Goal: Navigation & Orientation: Find specific page/section

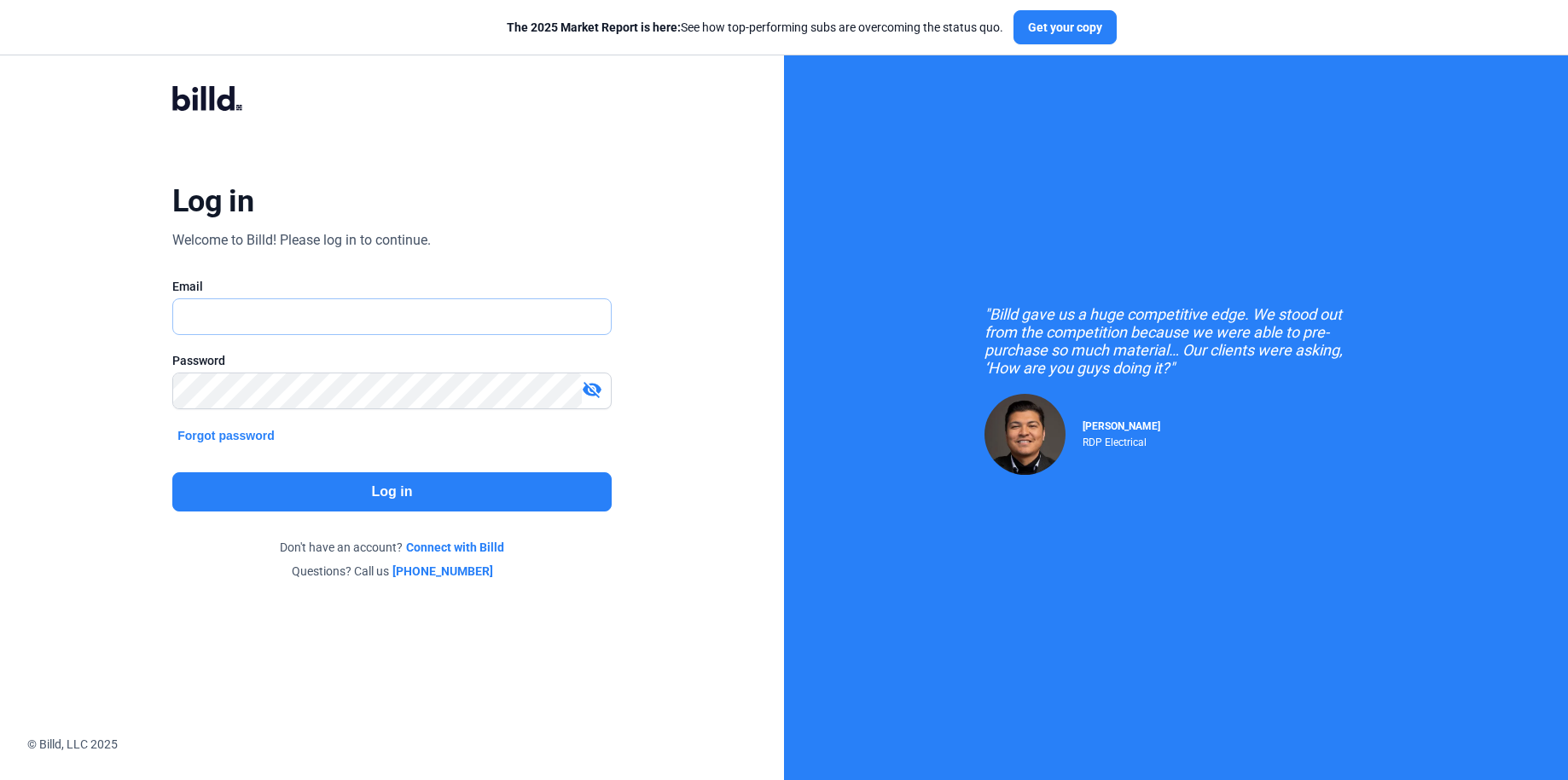
type input "[PERSON_NAME][EMAIL_ADDRESS][DOMAIN_NAME]"
click at [413, 300] on input "[PERSON_NAME][EMAIL_ADDRESS][DOMAIN_NAME]" at bounding box center [382, 316] width 419 height 35
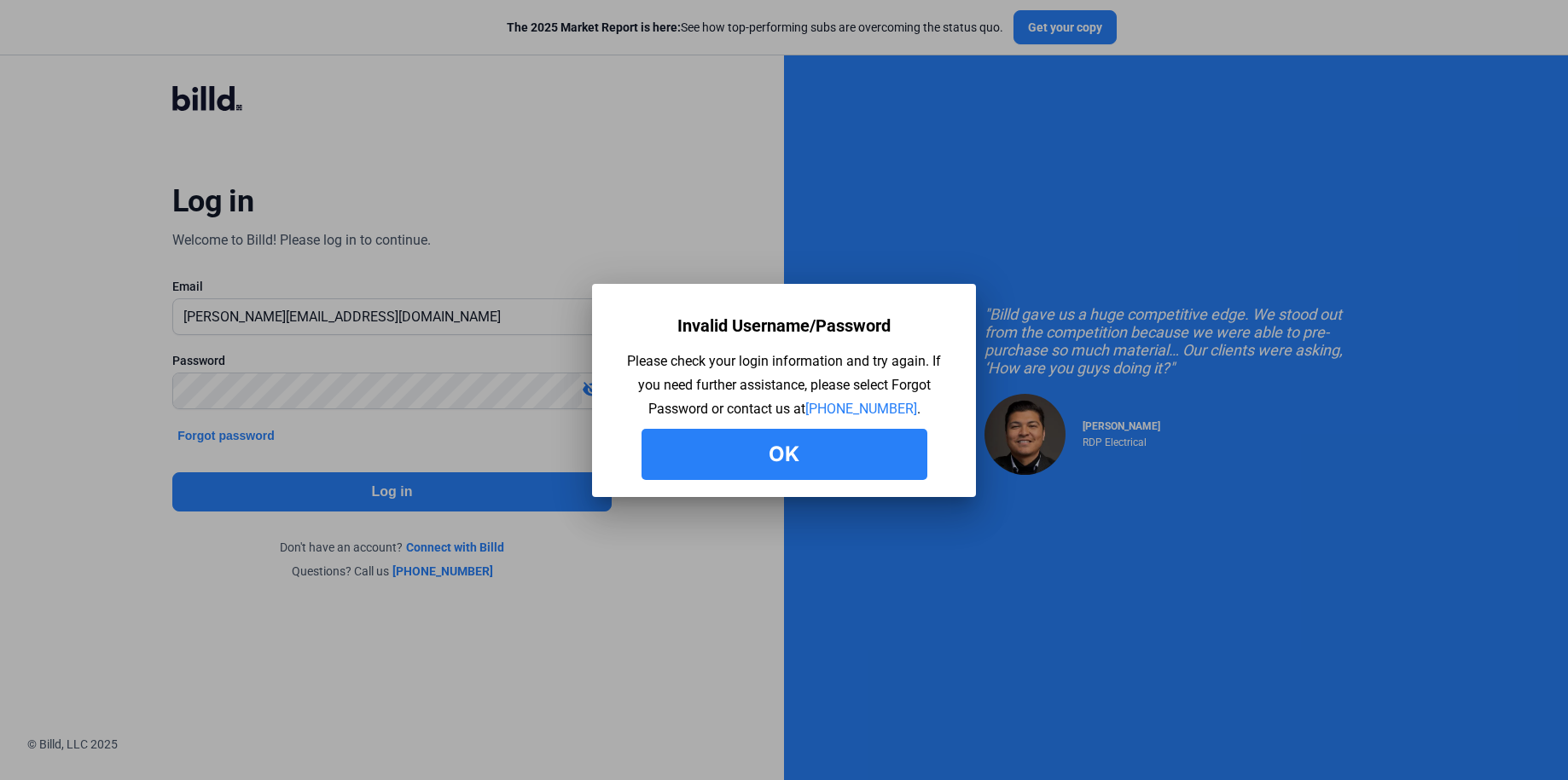
click at [690, 484] on mat-dialog-container "Invalid Username/Password Please check your login information and try again. If…" at bounding box center [784, 390] width 383 height 213
drag, startPoint x: 636, startPoint y: 440, endPoint x: 657, endPoint y: 440, distance: 21.0
click at [637, 440] on div "Invalid Username/Password Please check your login information and try again. If…" at bounding box center [784, 394] width 333 height 171
click at [673, 441] on button "Ok" at bounding box center [784, 454] width 286 height 52
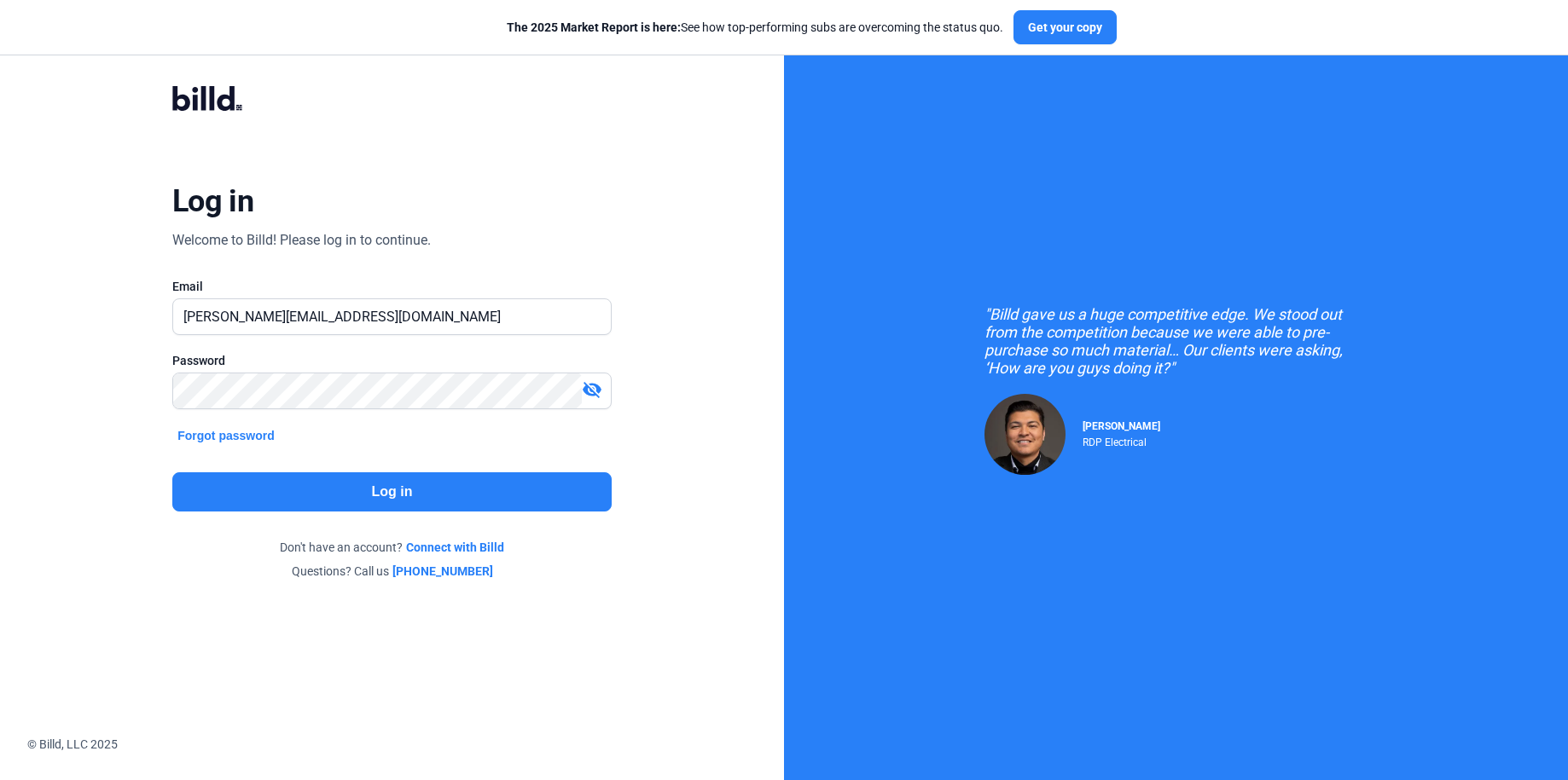
click at [429, 369] on div "Password visibility_off" at bounding box center [392, 390] width 439 height 74
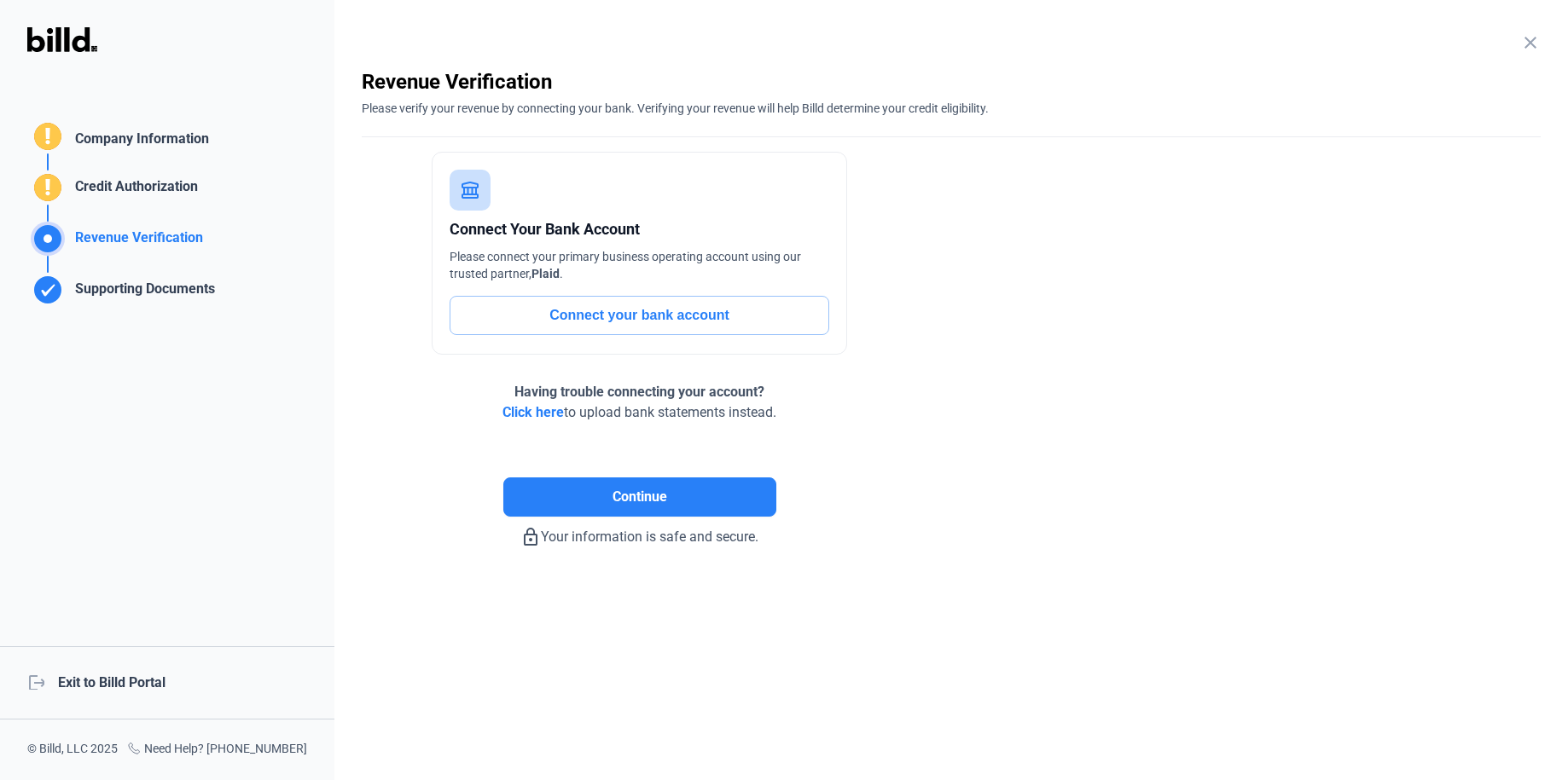
click at [168, 681] on div "logout Exit to Billd Portal" at bounding box center [167, 682] width 335 height 73
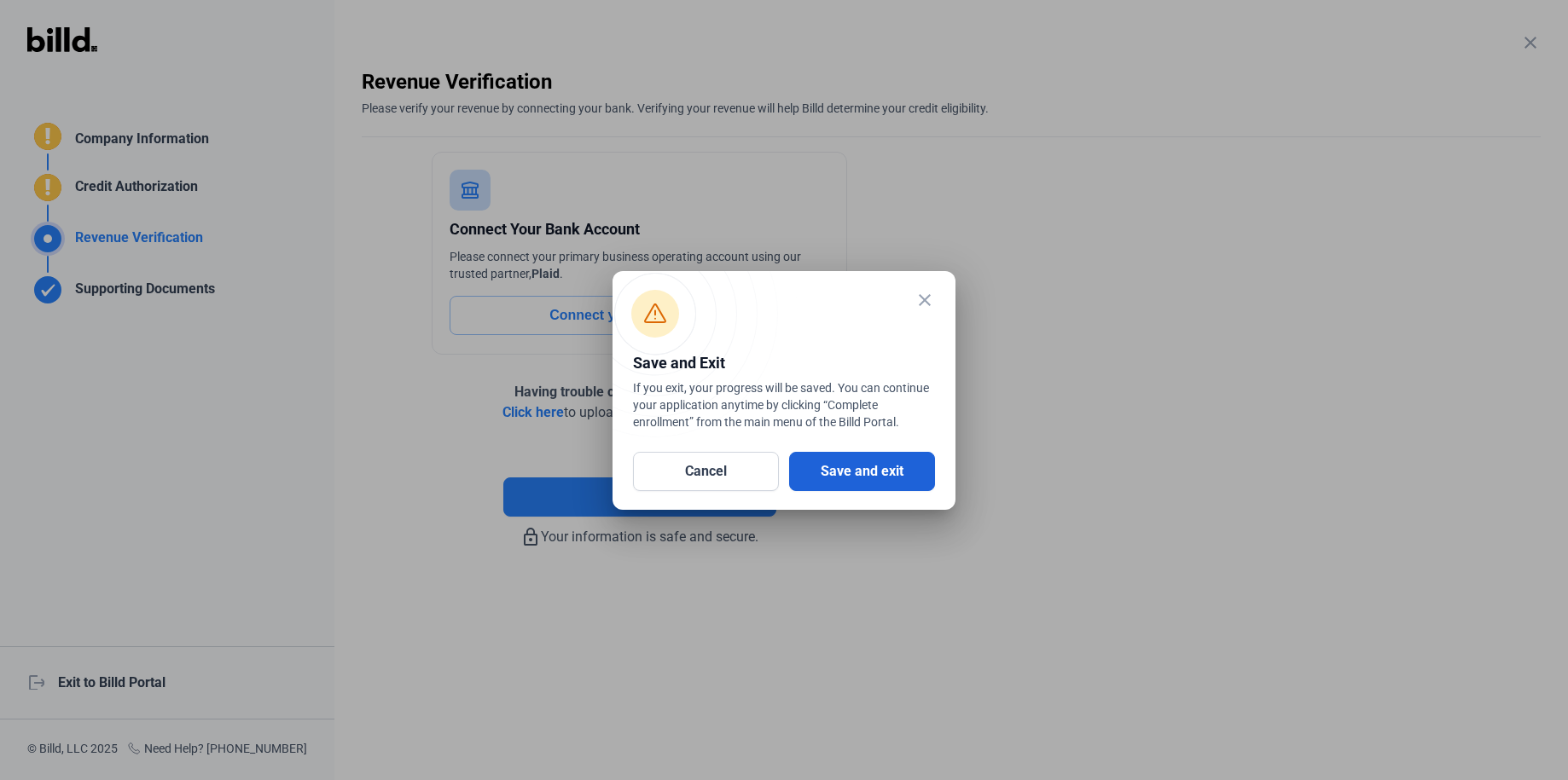
click at [835, 484] on button "Save and exit" at bounding box center [862, 471] width 146 height 39
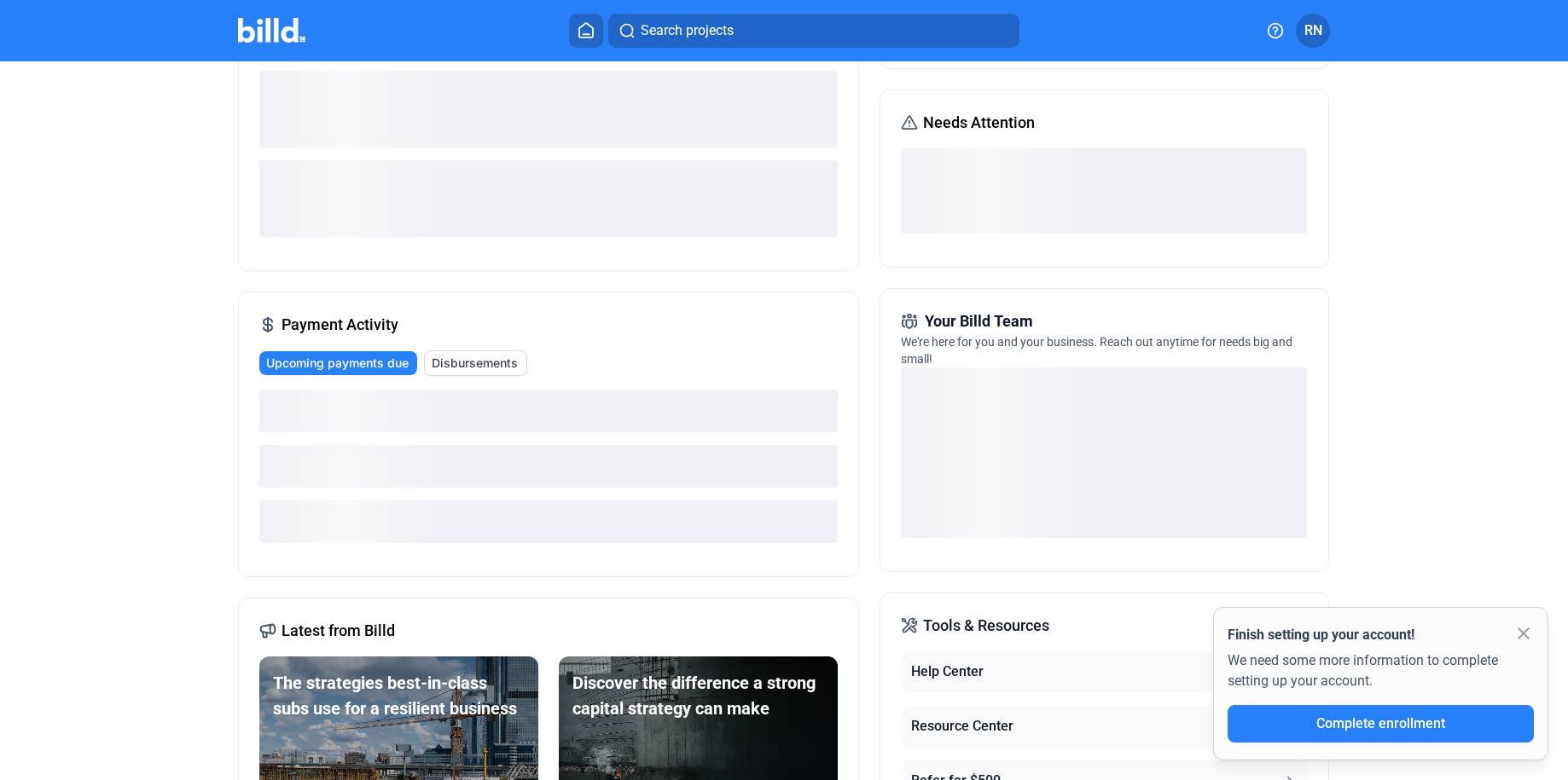
scroll to position [390, 0]
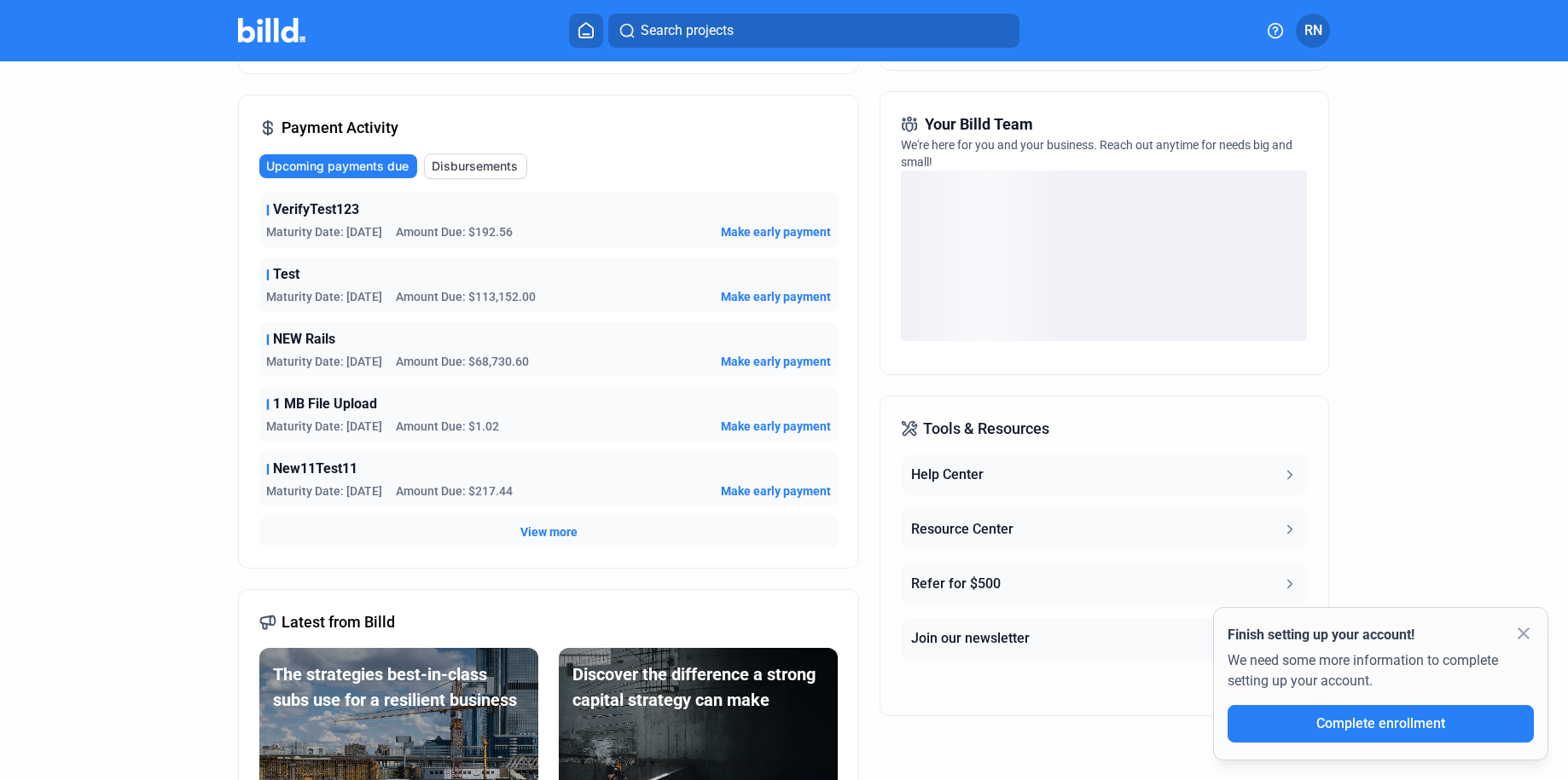
click at [1521, 625] on mat-icon "close" at bounding box center [1523, 634] width 21 height 21
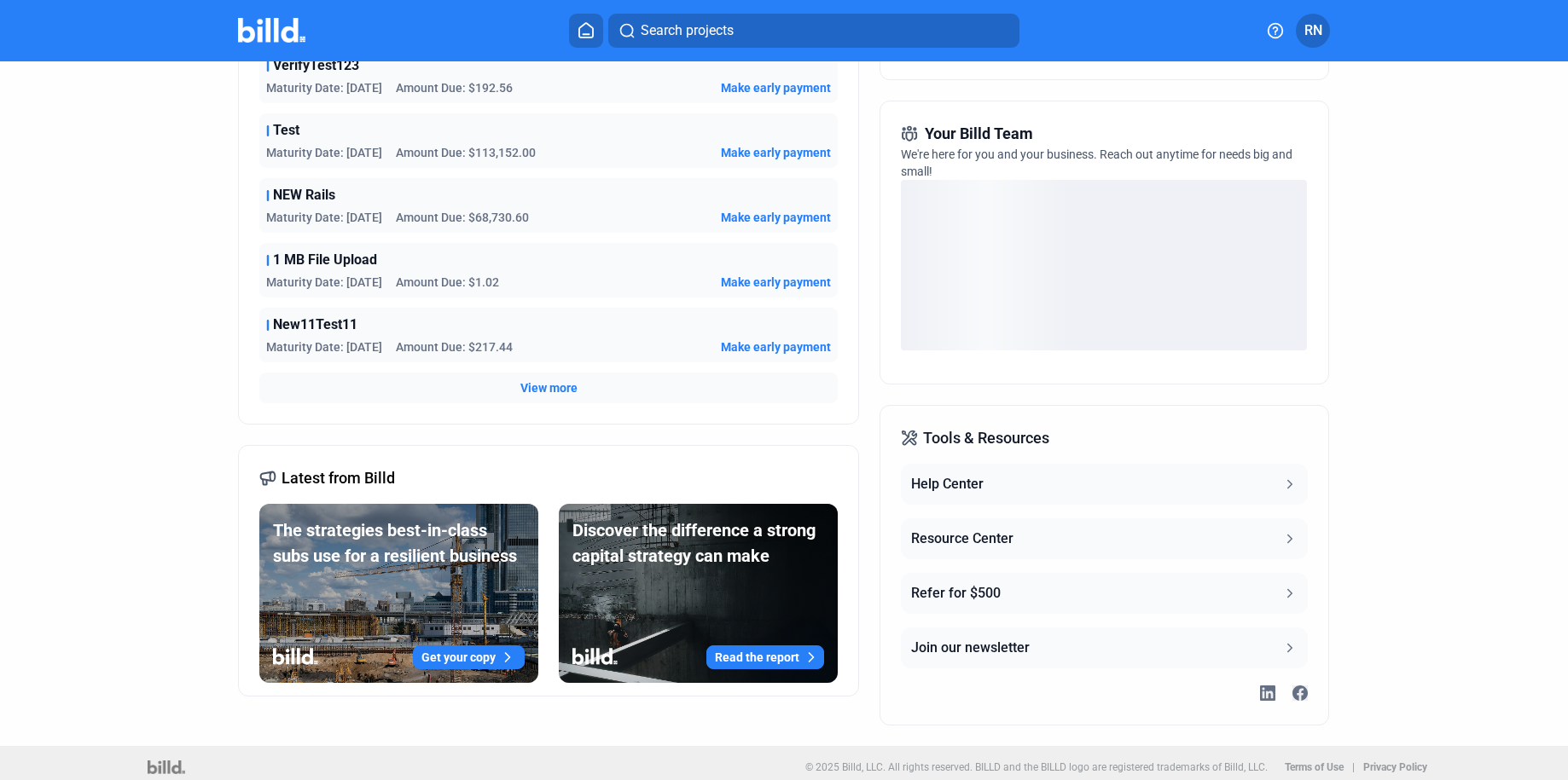
scroll to position [399, 0]
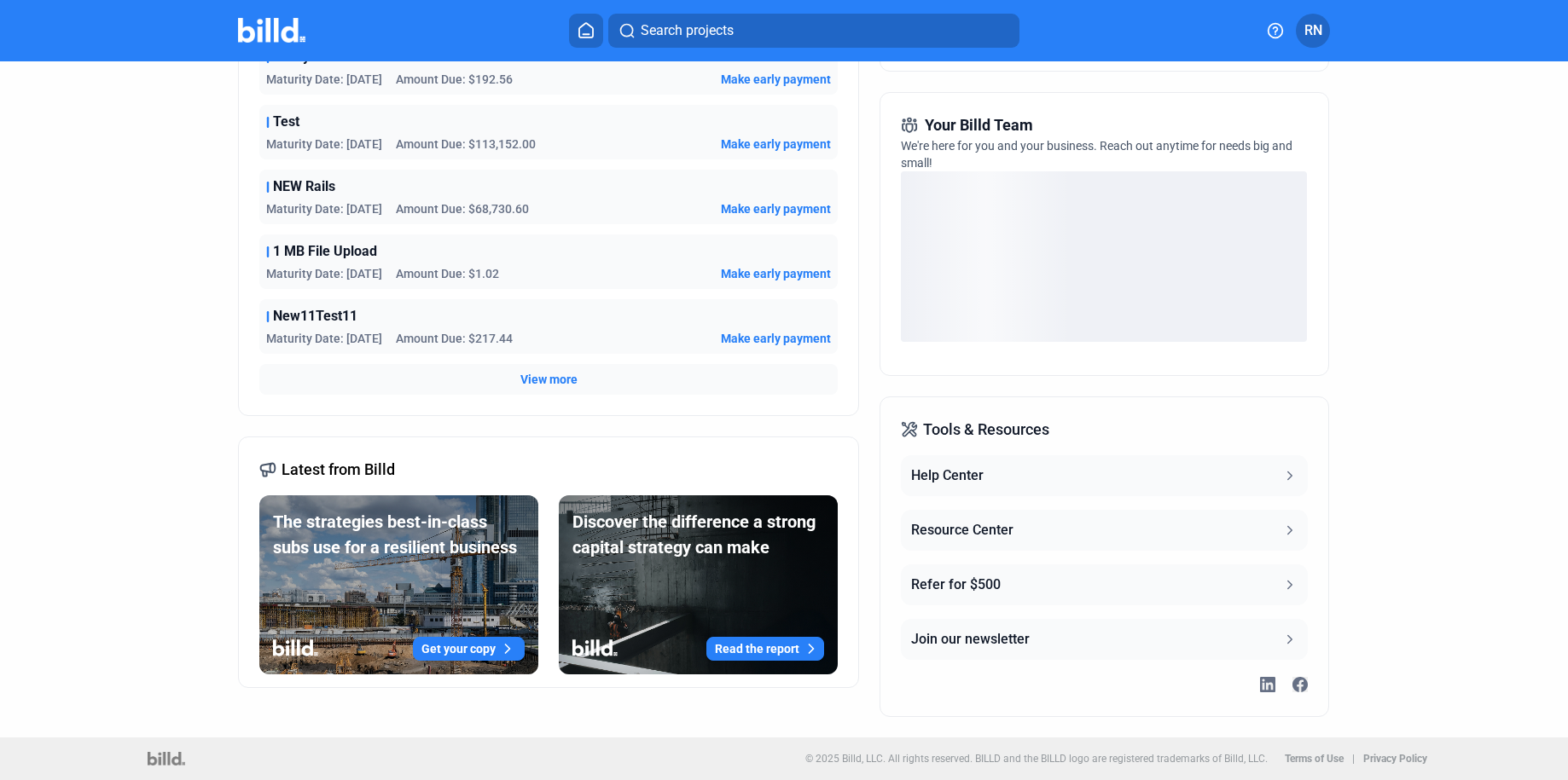
click at [1310, 759] on b "Terms of Use" at bounding box center [1314, 758] width 59 height 12
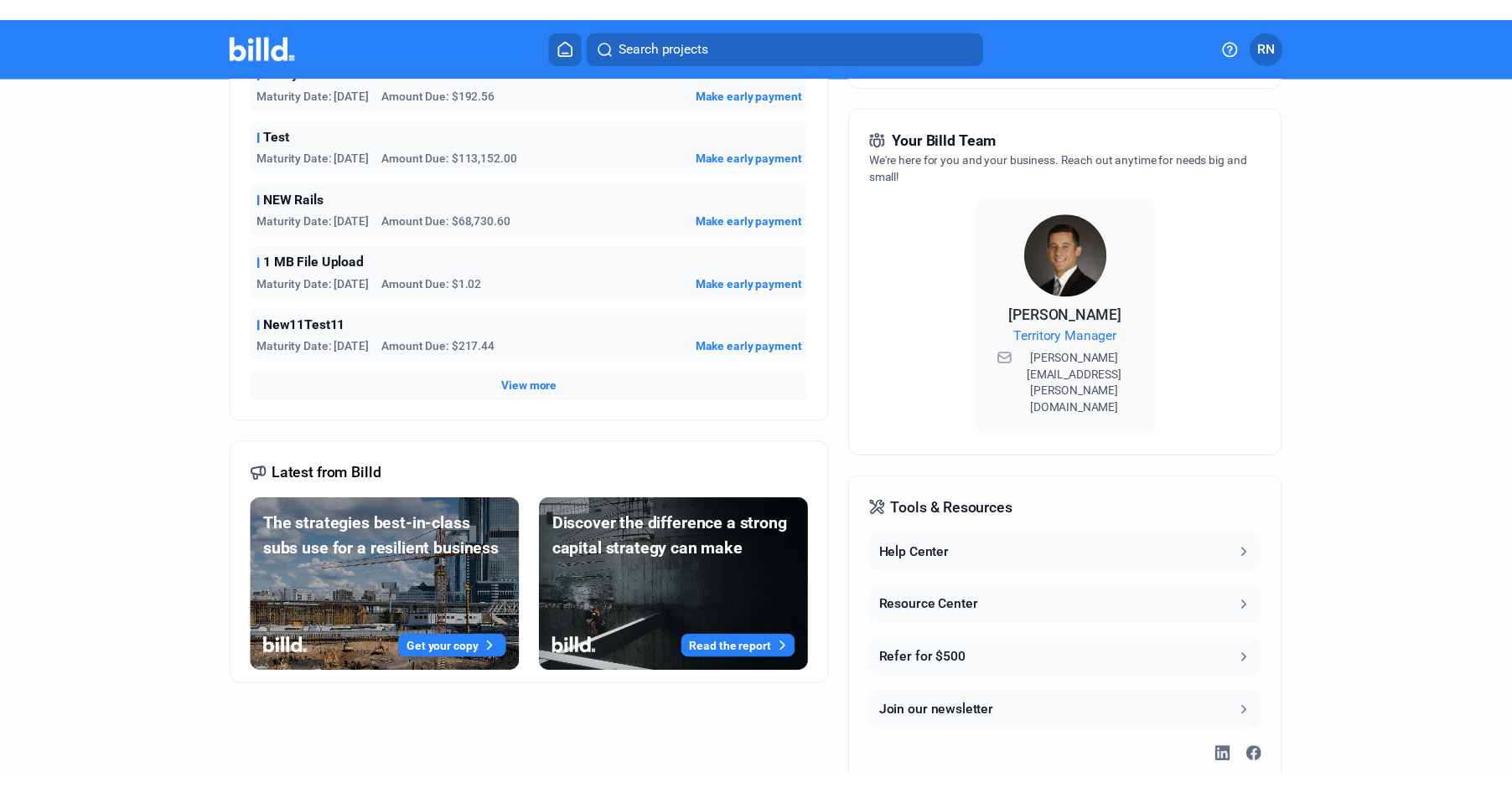
scroll to position [444, 0]
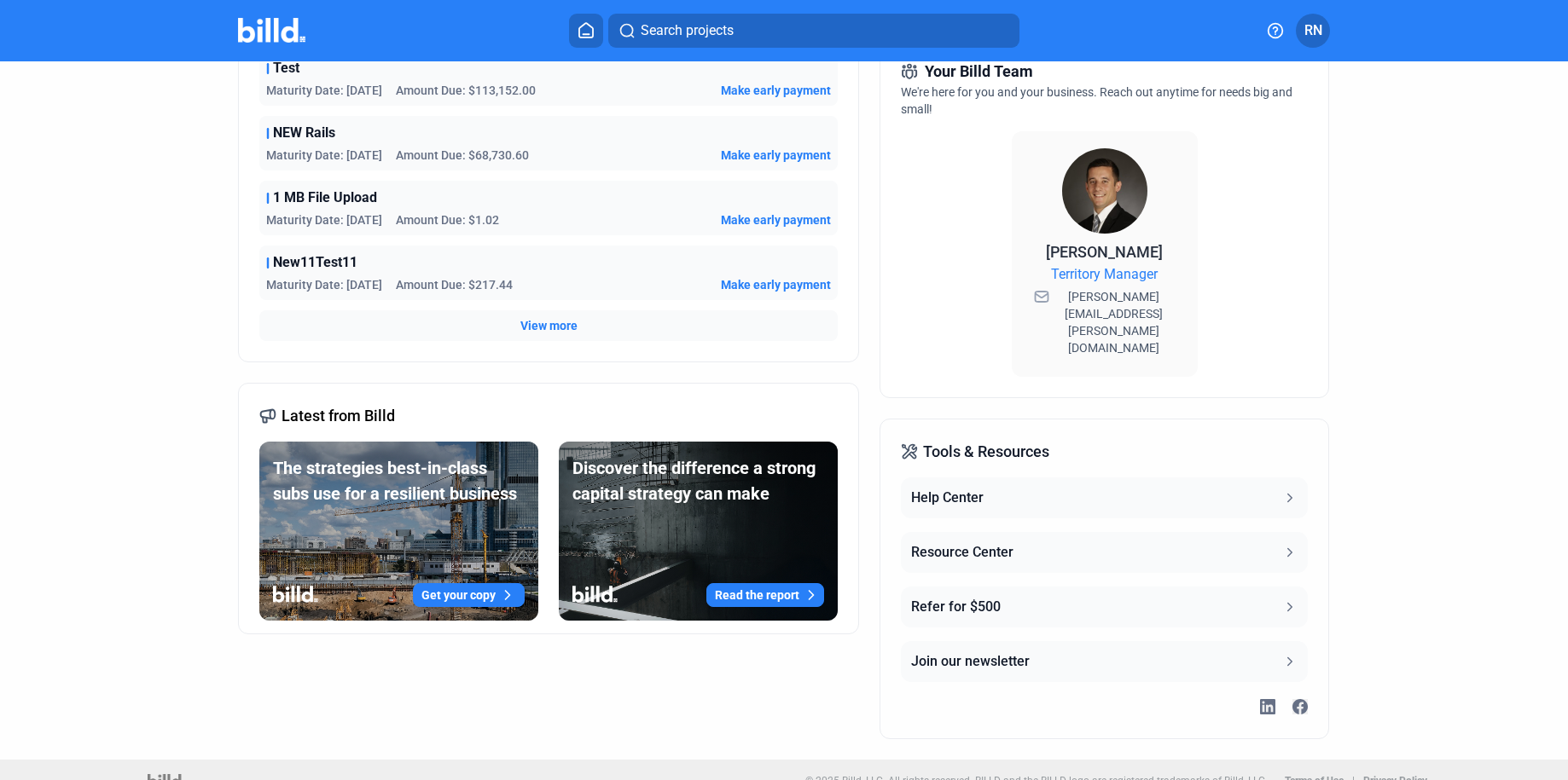
click at [1381, 775] on b "Privacy Policy" at bounding box center [1394, 780] width 64 height 12
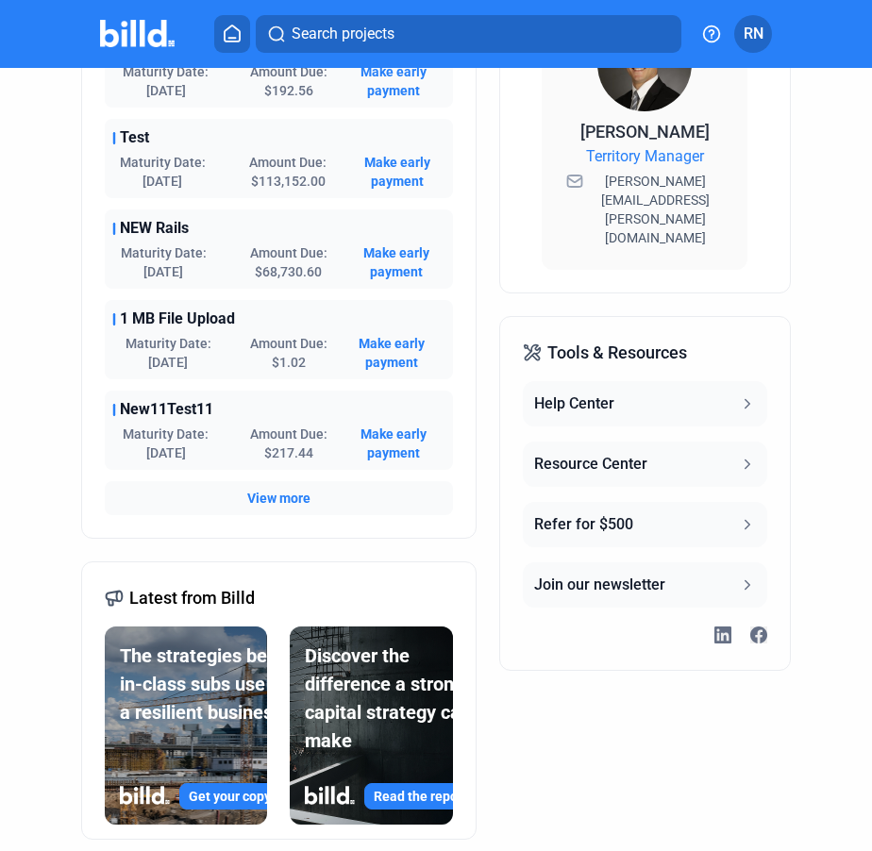
scroll to position [0, 0]
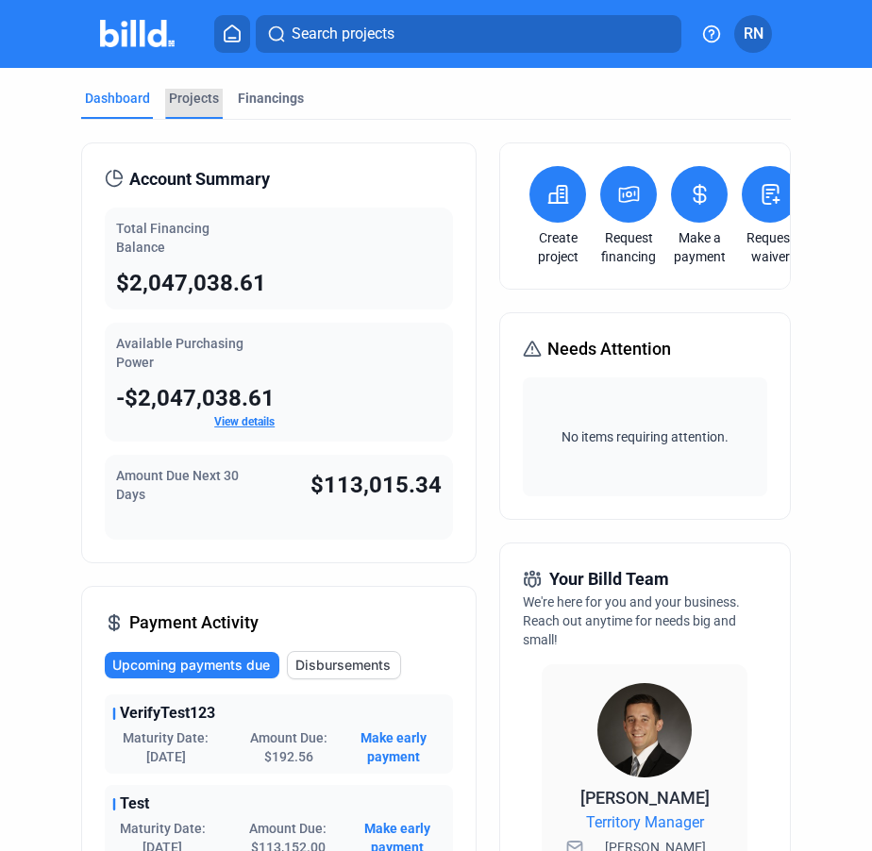
click at [206, 109] on div "Projects" at bounding box center [194, 104] width 58 height 30
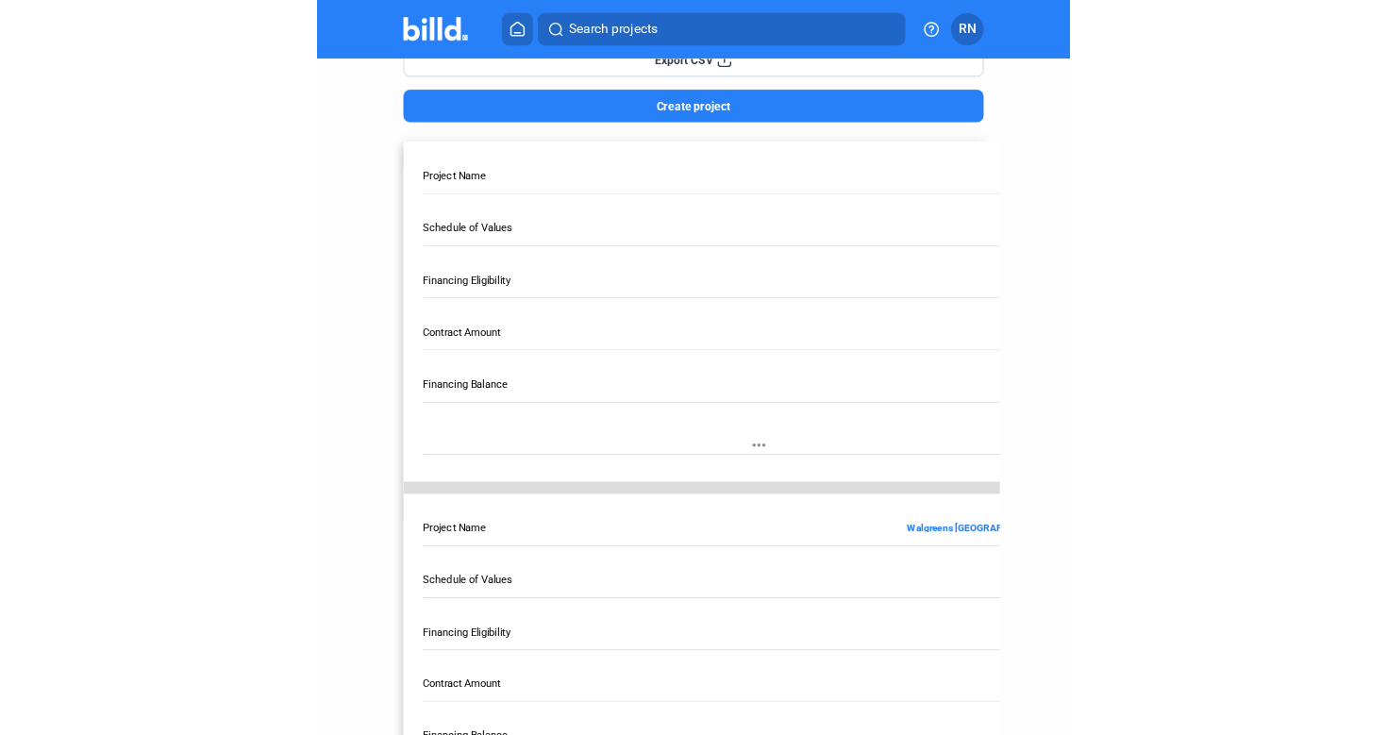
scroll to position [385, 0]
